Goal: Information Seeking & Learning: Learn about a topic

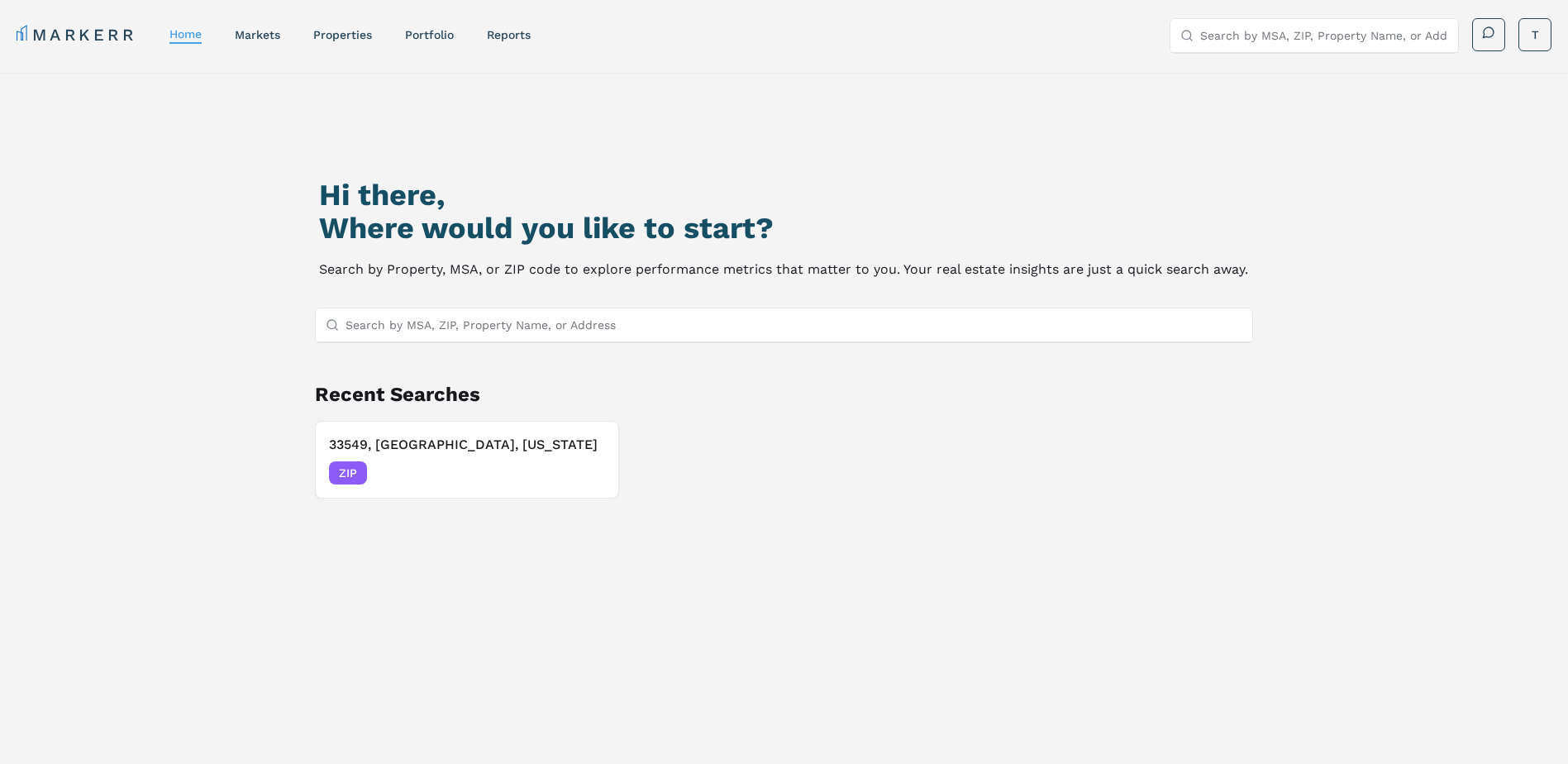
click at [426, 326] on input "Search by MSA, ZIP, Property Name, or Address" at bounding box center [794, 324] width 897 height 33
click at [395, 441] on h3 "33549, Lutz, Florida" at bounding box center [467, 445] width 276 height 20
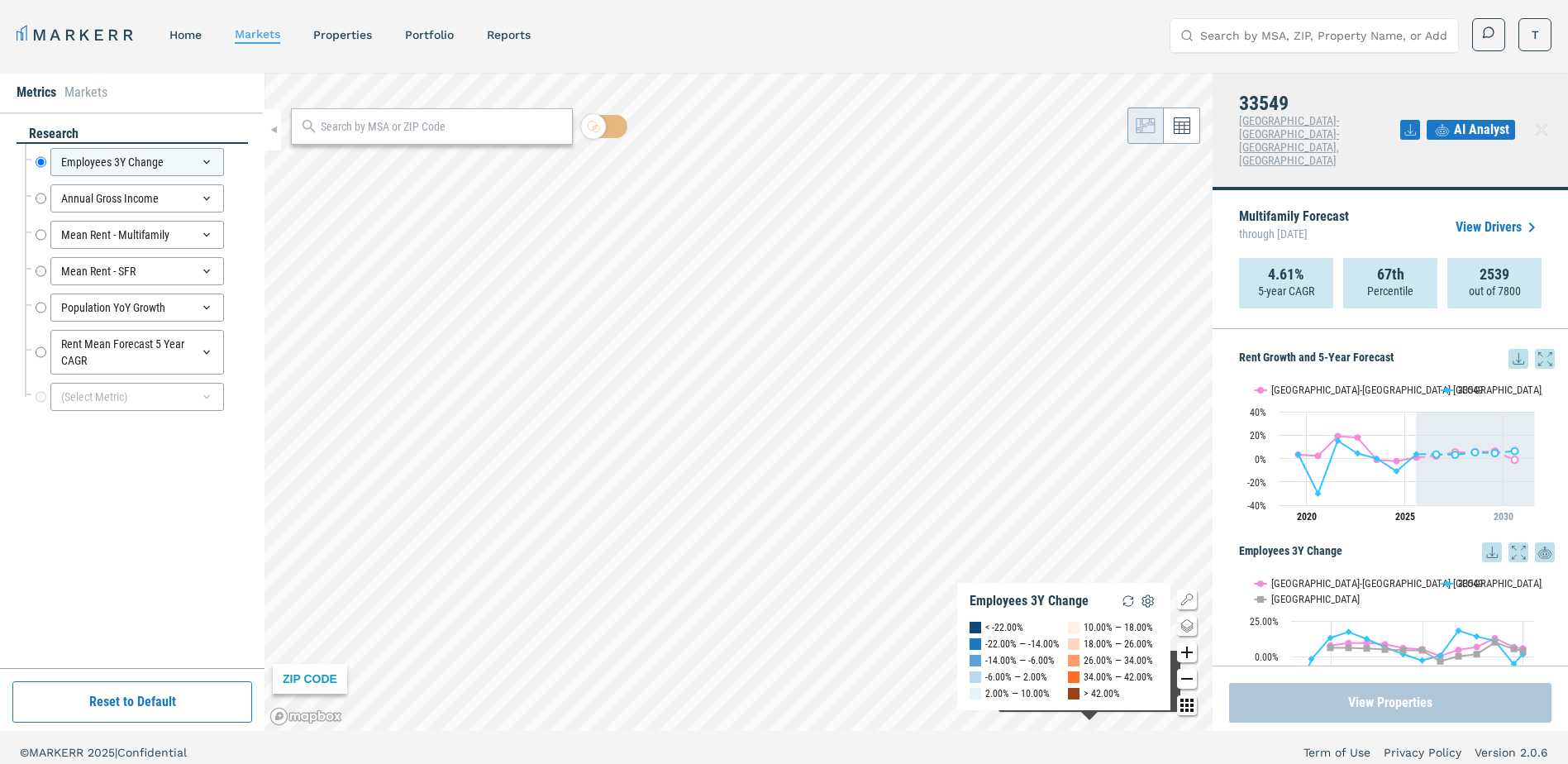
click at [1447, 706] on button "View Properties" at bounding box center [1390, 702] width 323 height 39
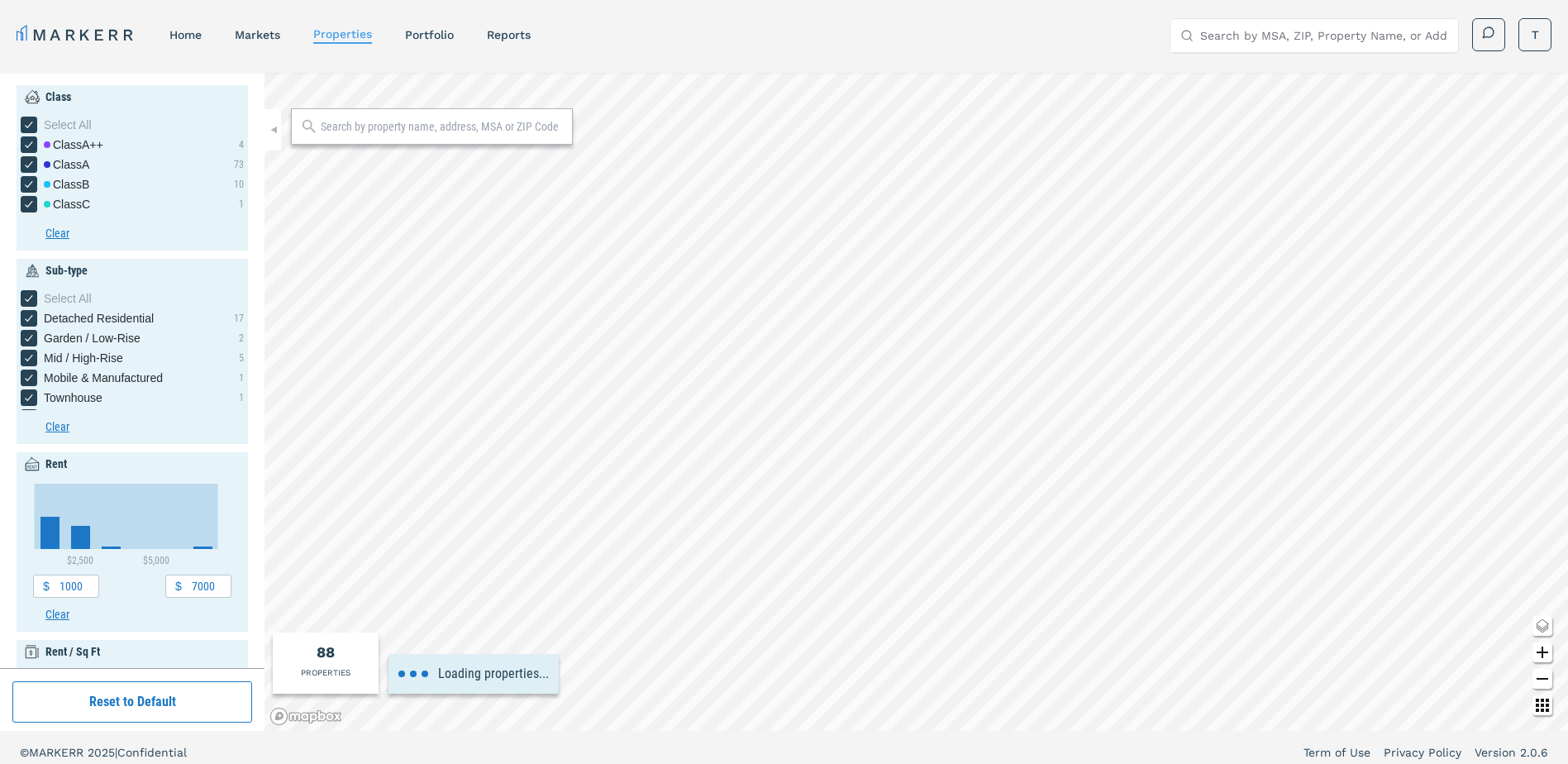
type input "1970"
type input "2030"
type input "0"
type input "1990"
